Goal: Information Seeking & Learning: Check status

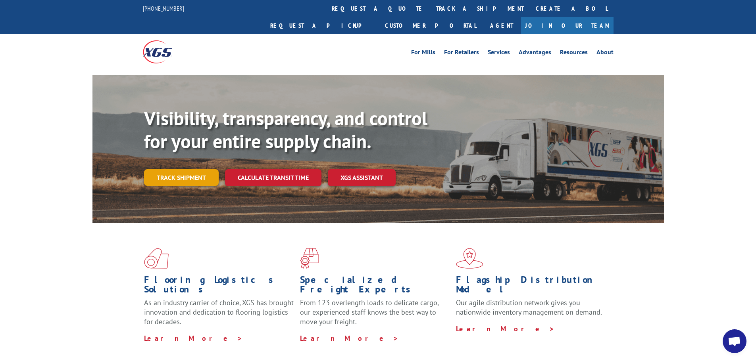
click at [182, 169] on link "Track shipment" at bounding box center [181, 177] width 75 height 17
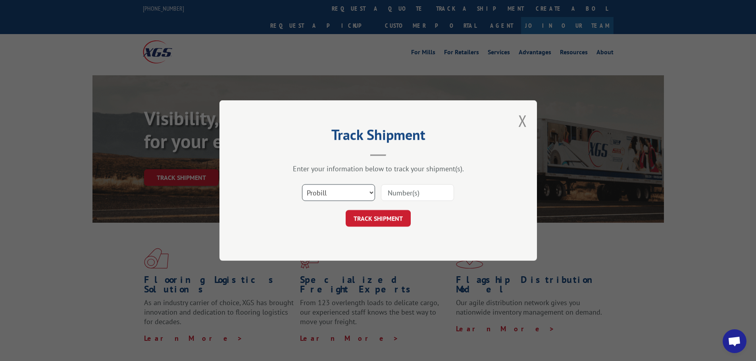
click at [366, 198] on select "Select category... Probill BOL PO" at bounding box center [338, 192] width 73 height 17
select select "po"
click at [302, 184] on select "Select category... Probill BOL PO" at bounding box center [338, 192] width 73 height 17
click at [393, 194] on input at bounding box center [417, 192] width 73 height 17
paste input "04522958"
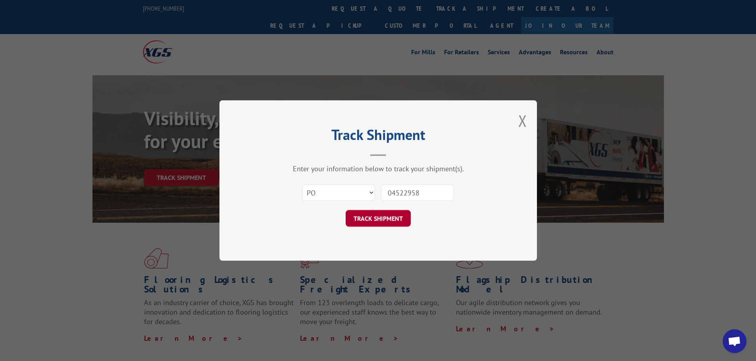
type input "04522958"
click at [381, 217] on button "TRACK SHIPMENT" at bounding box center [378, 218] width 65 height 17
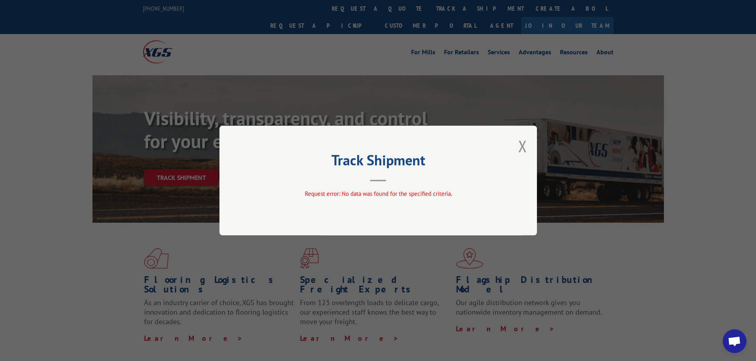
click at [525, 150] on button "Close modal" at bounding box center [522, 146] width 9 height 21
